Goal: Find contact information: Find contact information

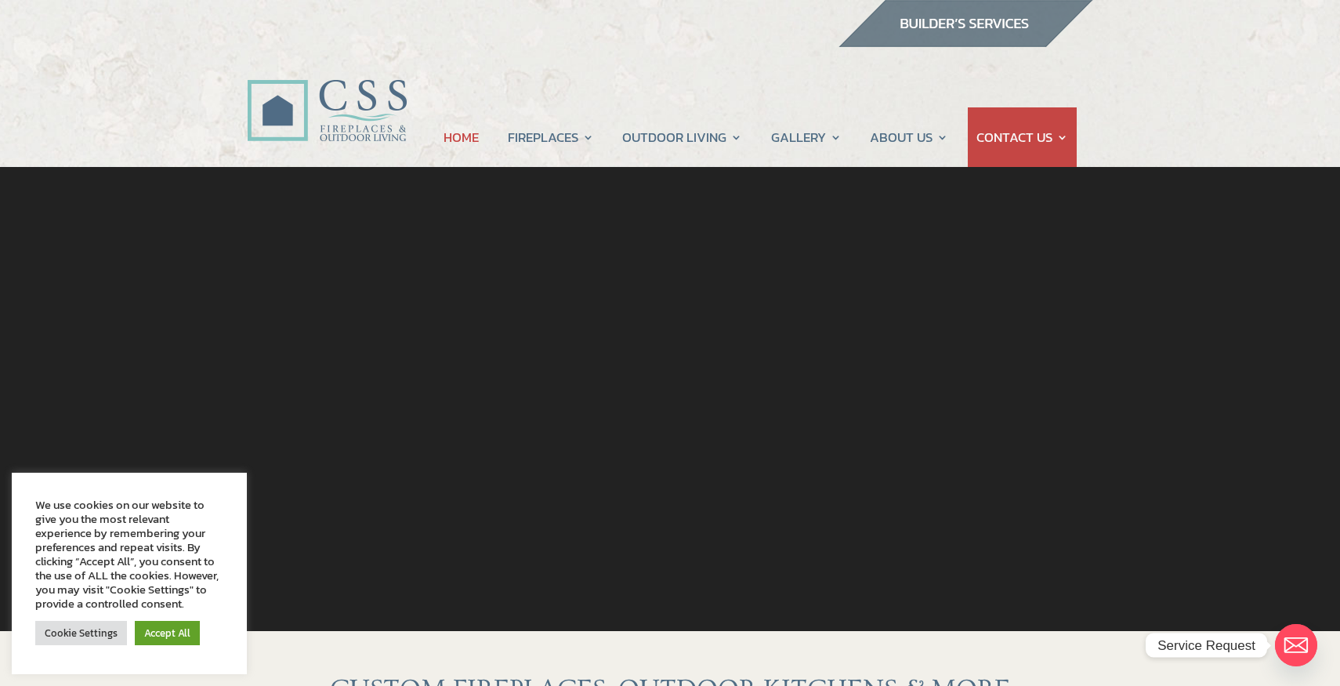
click at [554, 324] on div at bounding box center [671, 296] width 1180 height 259
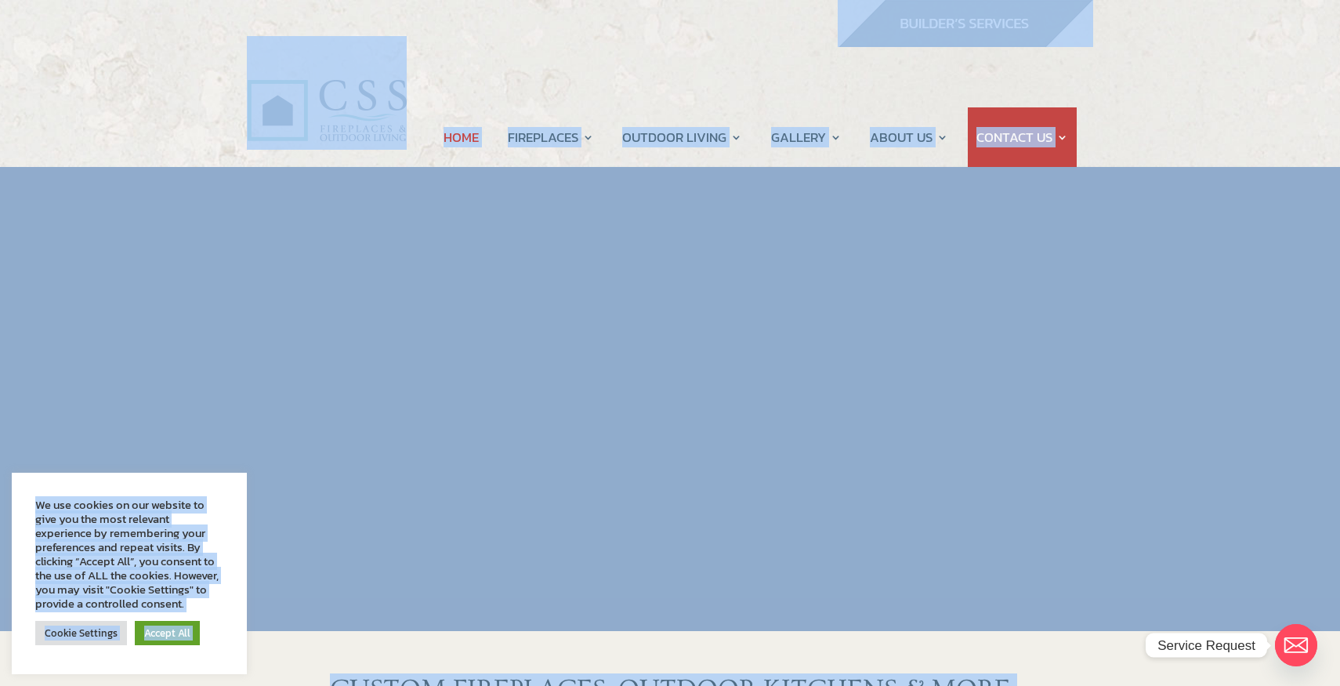
copy body "HOME FIREPLACES Fireplace Remodel Fireplace Builder OUTDOOR LIVING Outdoor Kitc…"
click at [1153, 483] on div at bounding box center [671, 399] width 1180 height 464
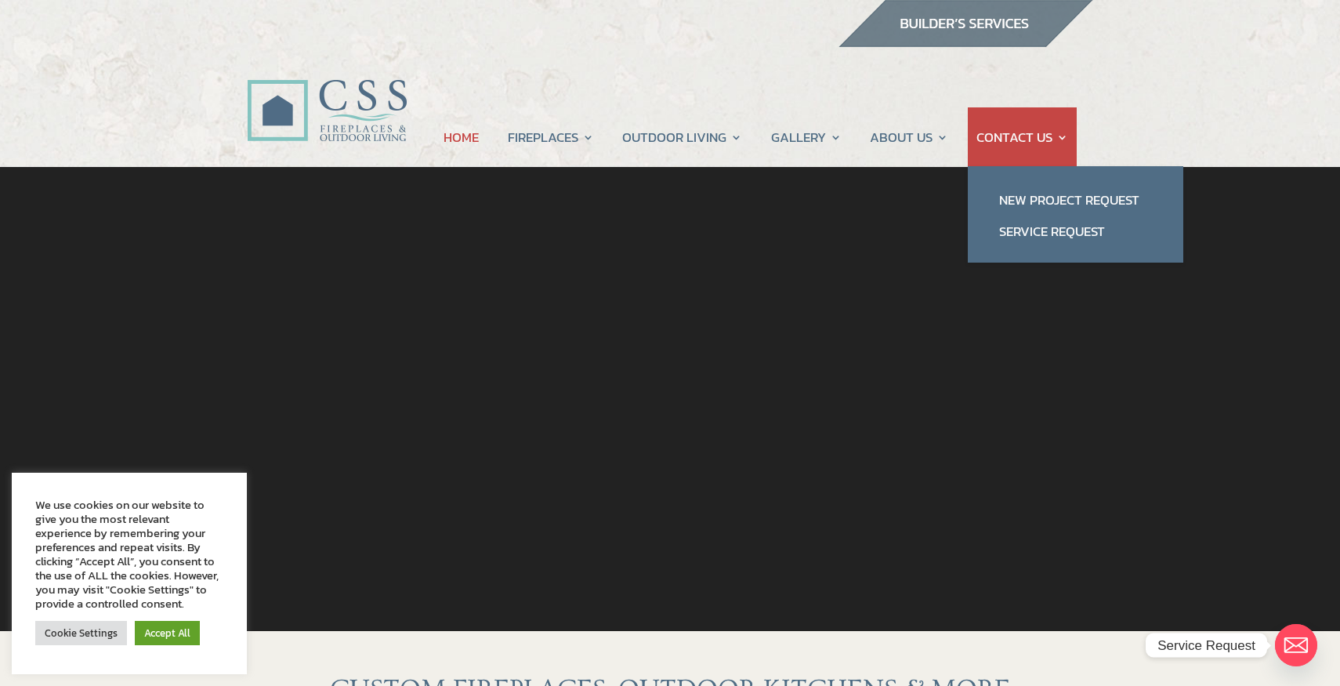
click at [1006, 147] on link "CONTACT US" at bounding box center [1023, 137] width 92 height 60
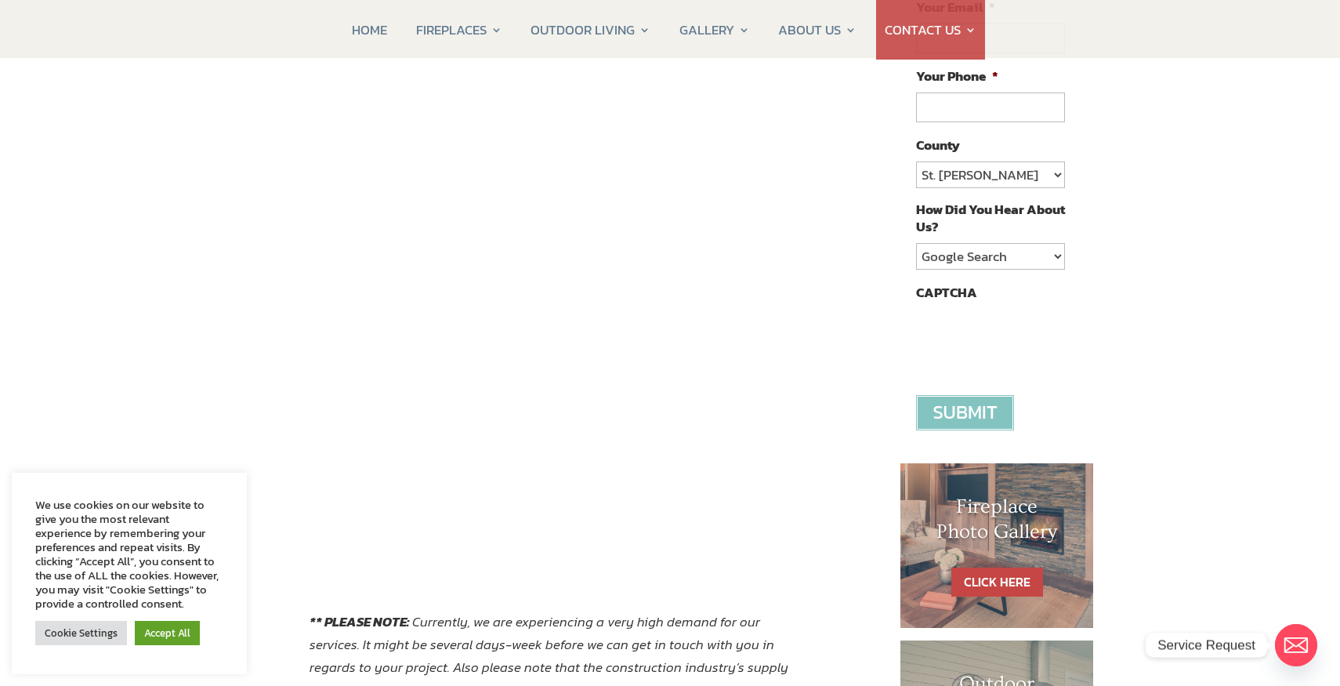
scroll to position [74, 0]
